Goal: Information Seeking & Learning: Compare options

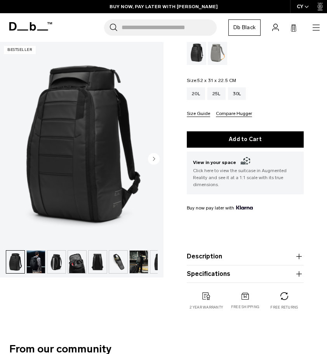
scroll to position [106, 0]
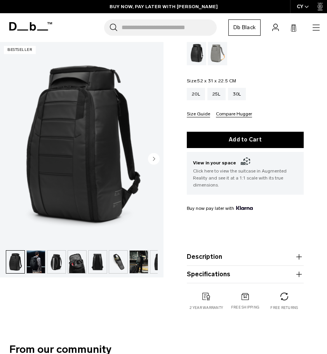
click at [155, 162] on circle "Next slide" at bounding box center [154, 159] width 12 height 12
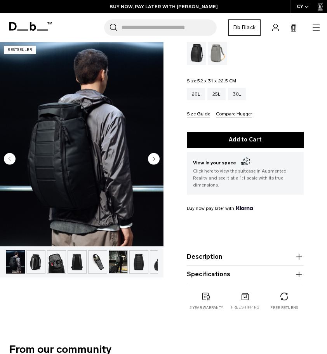
click at [155, 161] on circle "Next slide" at bounding box center [154, 159] width 12 height 12
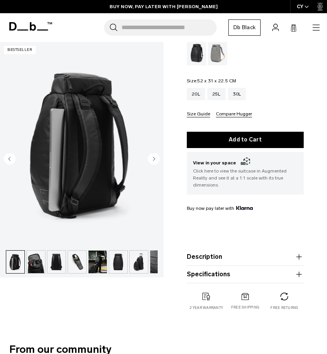
click at [155, 161] on circle "Next slide" at bounding box center [154, 159] width 12 height 12
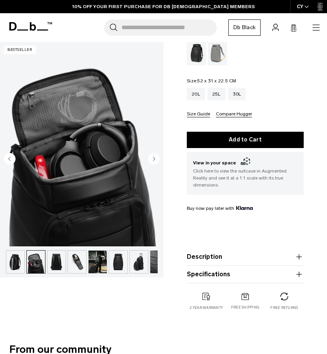
scroll to position [0, 62]
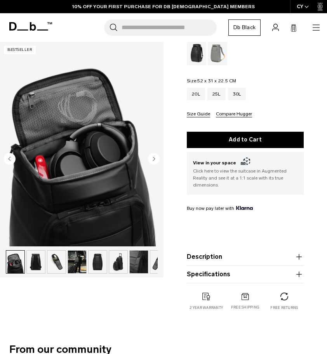
click at [155, 161] on circle "Next slide" at bounding box center [154, 159] width 12 height 12
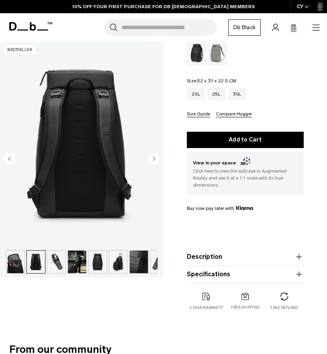
scroll to position [0, 73]
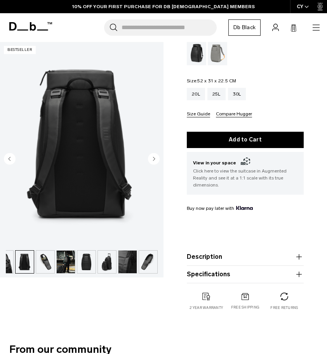
click at [155, 161] on circle "Next slide" at bounding box center [154, 159] width 12 height 12
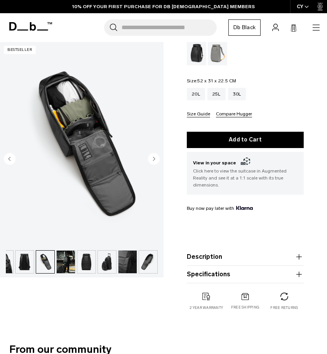
click at [155, 161] on circle "Next slide" at bounding box center [154, 159] width 12 height 12
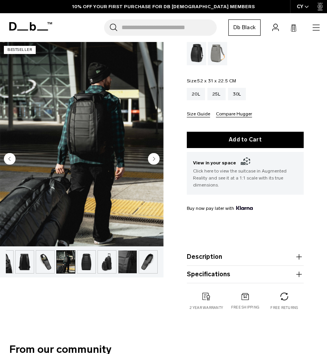
click at [155, 161] on circle "Next slide" at bounding box center [154, 159] width 12 height 12
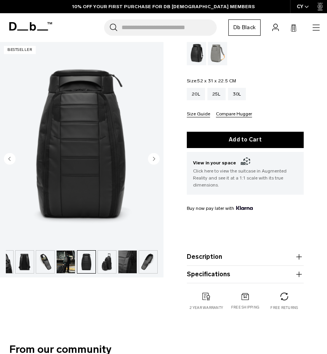
click at [155, 161] on circle "Next slide" at bounding box center [154, 159] width 12 height 12
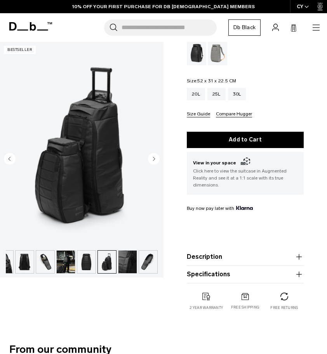
click at [155, 161] on circle "Next slide" at bounding box center [154, 159] width 12 height 12
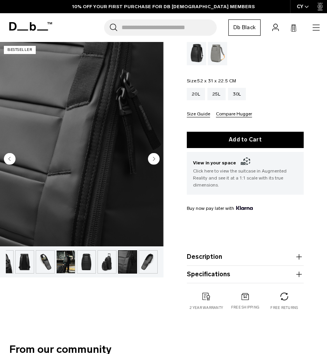
click at [155, 161] on circle "Next slide" at bounding box center [154, 159] width 12 height 12
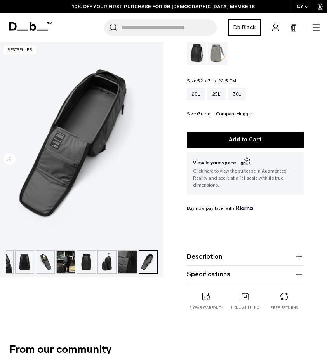
click at [155, 161] on img "11 / 11" at bounding box center [82, 144] width 164 height 204
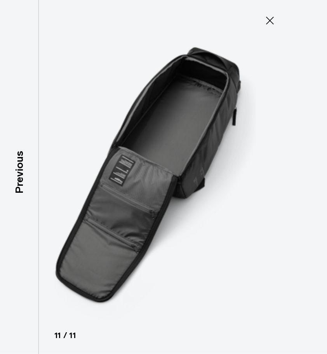
click at [155, 161] on img at bounding box center [163, 177] width 327 height 354
click at [270, 23] on icon at bounding box center [270, 20] width 12 height 12
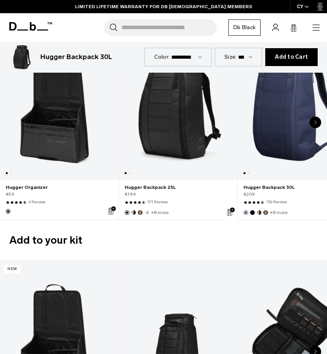
scroll to position [1748, 0]
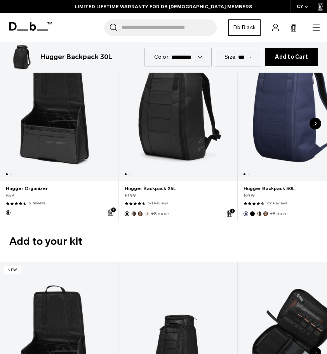
click at [34, 23] on icon at bounding box center [30, 26] width 43 height 9
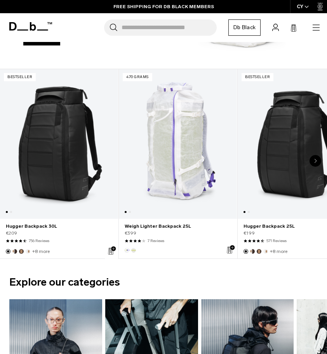
scroll to position [134, 0]
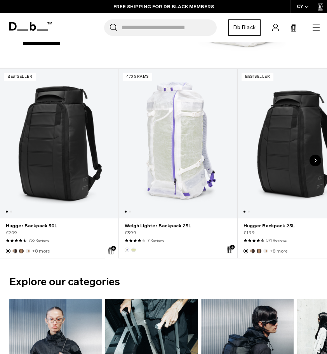
click at [176, 147] on link "Weigh Lighter Backpack 25L" at bounding box center [178, 143] width 118 height 149
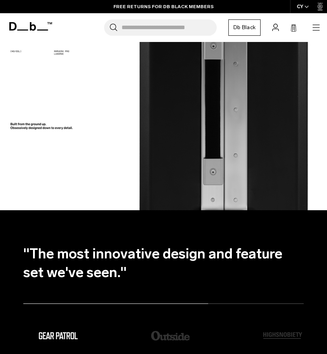
scroll to position [698, 0]
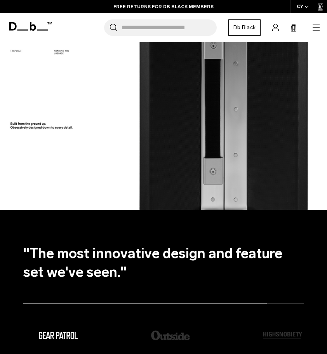
click at [316, 36] on header "Db Shop By Category All Products New Arrivals Bestsellers" at bounding box center [163, 27] width 327 height 29
click at [317, 25] on icon "button" at bounding box center [316, 27] width 9 height 9
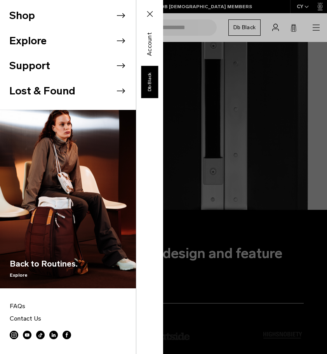
click at [115, 17] on icon at bounding box center [121, 16] width 12 height 12
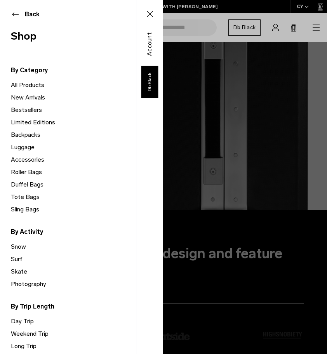
click at [26, 133] on link "Backpacks" at bounding box center [73, 135] width 125 height 12
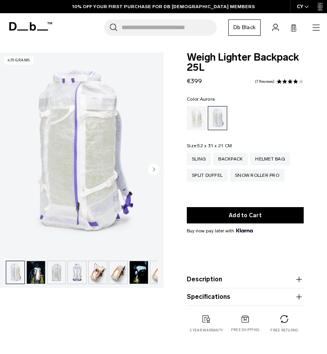
click at [157, 168] on circle "Next slide" at bounding box center [154, 170] width 12 height 12
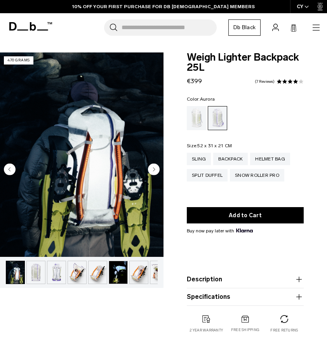
click at [157, 168] on circle "Next slide" at bounding box center [154, 170] width 12 height 12
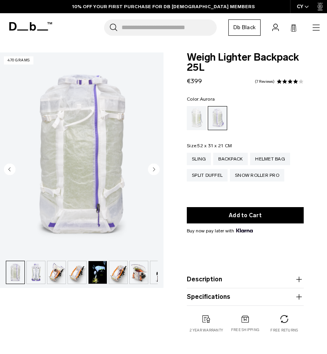
click at [157, 168] on circle "Next slide" at bounding box center [154, 170] width 12 height 12
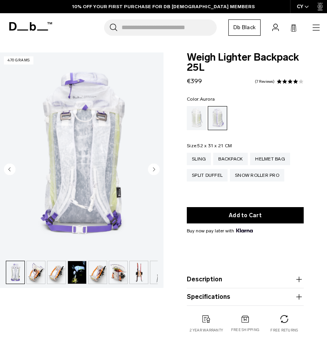
click at [157, 168] on circle "Next slide" at bounding box center [154, 170] width 12 height 12
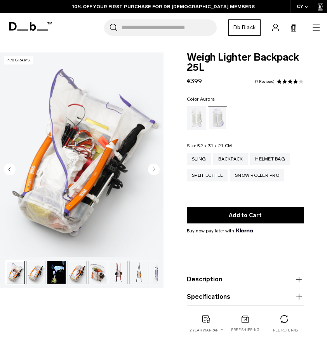
click at [157, 168] on circle "Next slide" at bounding box center [154, 170] width 12 height 12
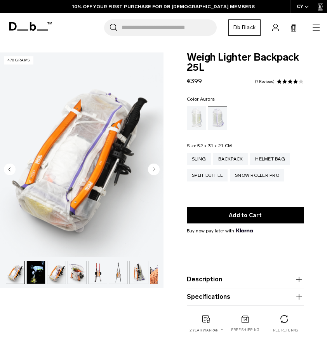
click at [157, 168] on circle "Next slide" at bounding box center [154, 170] width 12 height 12
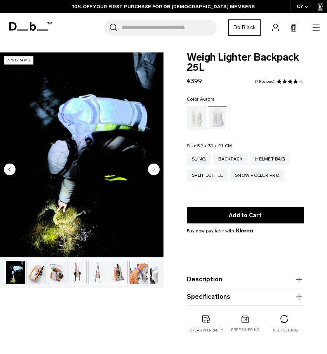
click at [157, 168] on circle "Next slide" at bounding box center [154, 170] width 12 height 12
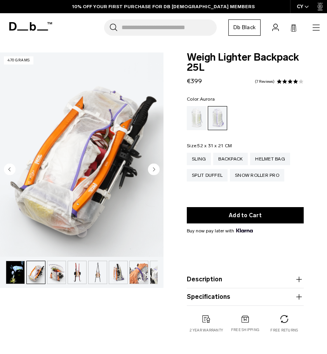
scroll to position [0, 144]
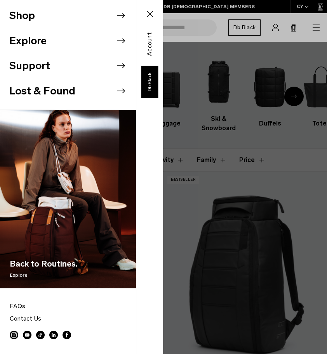
click at [123, 19] on icon at bounding box center [121, 16] width 12 height 12
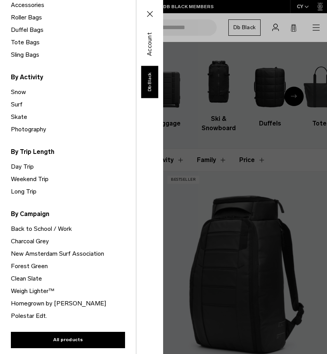
scroll to position [154, 0]
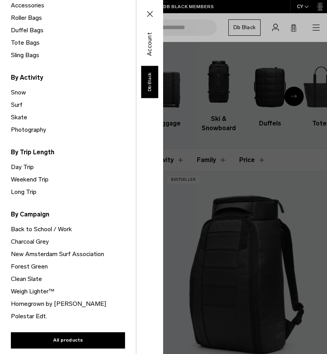
click at [163, 38] on div "Shop Explore Support" at bounding box center [81, 177] width 163 height 354
click at [152, 9] on icon at bounding box center [149, 13] width 9 height 9
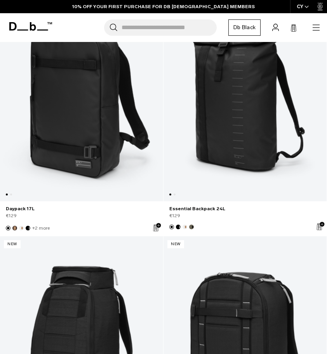
scroll to position [1641, 0]
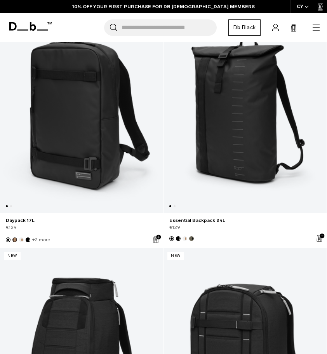
click at [236, 137] on link "Essential Backpack 24L" at bounding box center [245, 110] width 163 height 206
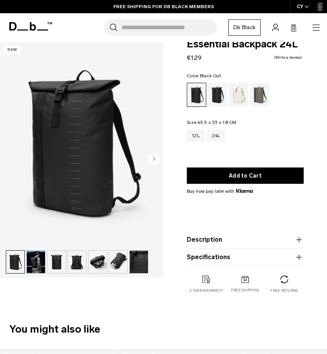
scroll to position [14, 0]
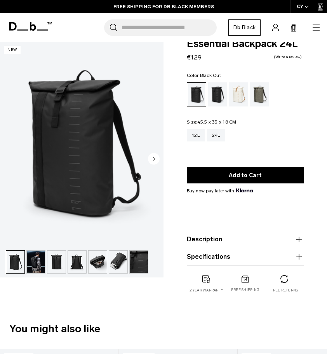
click at [37, 261] on img "button" at bounding box center [36, 262] width 18 height 23
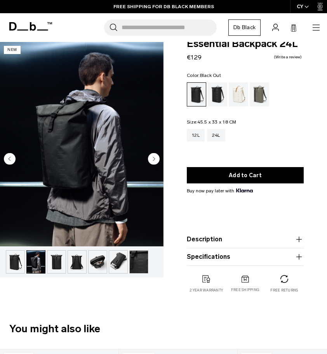
click at [156, 160] on circle "Next slide" at bounding box center [154, 159] width 12 height 12
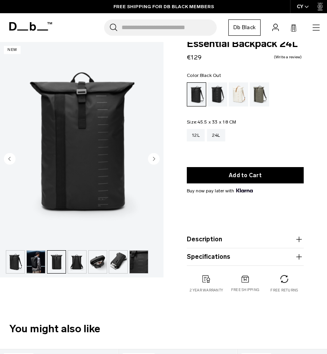
click at [156, 159] on circle "Next slide" at bounding box center [154, 159] width 12 height 12
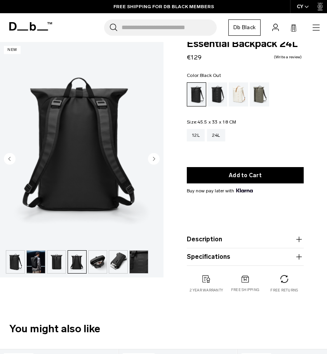
click at [156, 159] on circle "Next slide" at bounding box center [154, 159] width 12 height 12
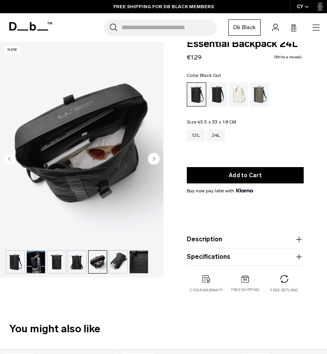
click at [156, 159] on circle "Next slide" at bounding box center [154, 159] width 12 height 12
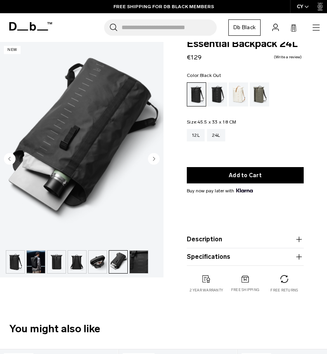
click at [156, 159] on circle "Next slide" at bounding box center [154, 159] width 12 height 12
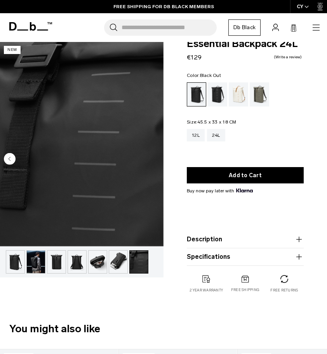
click at [156, 159] on img "7 / 7" at bounding box center [82, 144] width 164 height 204
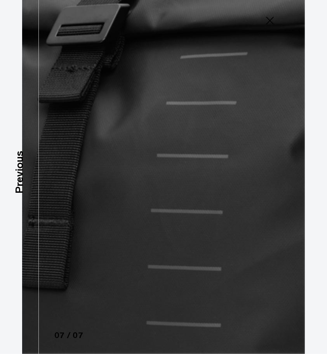
click at [271, 19] on icon at bounding box center [270, 21] width 8 height 8
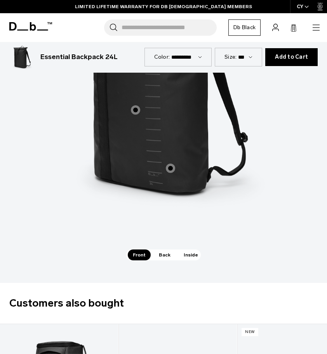
scroll to position [936, 0]
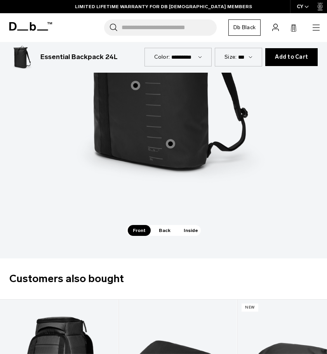
click at [163, 225] on span "Back" at bounding box center [165, 230] width 22 height 11
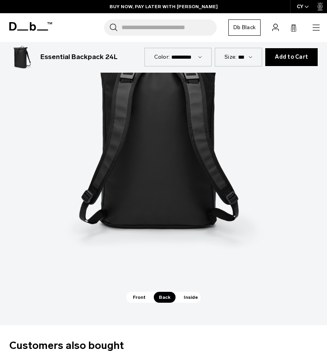
scroll to position [888, 0]
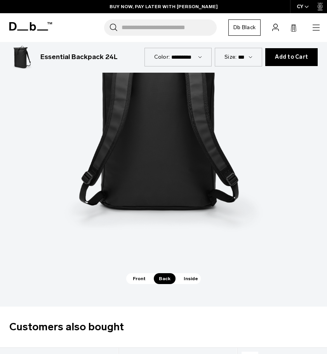
click at [184, 273] on span "Inside" at bounding box center [191, 278] width 24 height 11
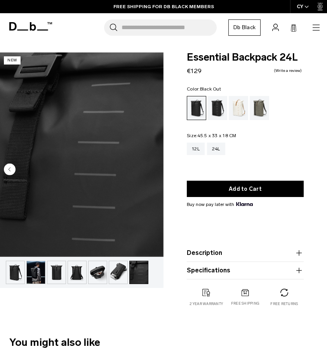
scroll to position [0, 0]
click at [9, 277] on img "button" at bounding box center [15, 272] width 18 height 23
